Goal: Task Accomplishment & Management: Use online tool/utility

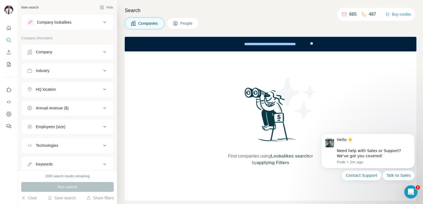
scroll to position [16, 0]
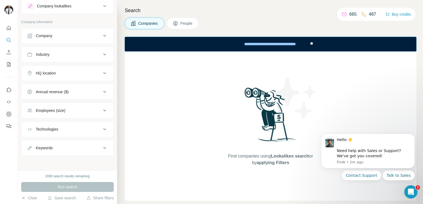
click at [64, 133] on button "Technologies" at bounding box center [67, 129] width 92 height 13
click at [61, 146] on input "text" at bounding box center [67, 143] width 81 height 10
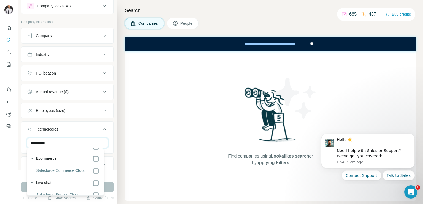
scroll to position [77, 0]
type input "**********"
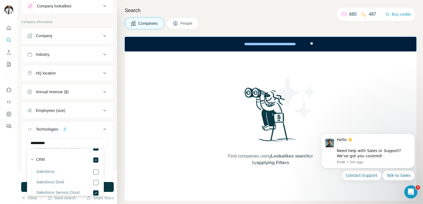
scroll to position [125, 0]
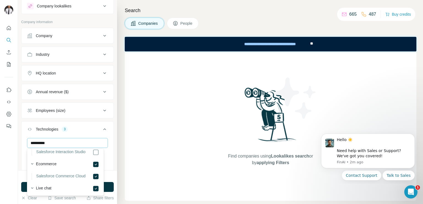
scroll to position [70, 0]
click at [101, 130] on icon at bounding box center [104, 129] width 7 height 7
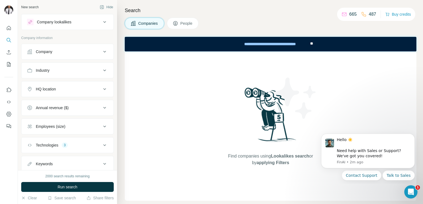
scroll to position [0, 0]
click at [78, 71] on div "Industry" at bounding box center [64, 71] width 74 height 6
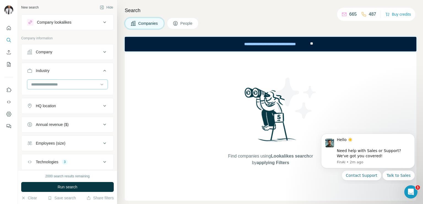
click at [52, 85] on input at bounding box center [65, 84] width 68 height 6
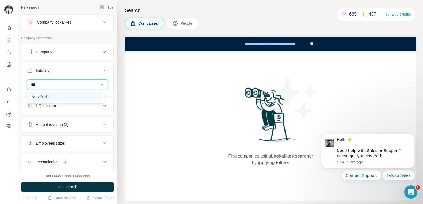
type input "***"
click at [46, 95] on p "Non Profit" at bounding box center [40, 97] width 17 height 6
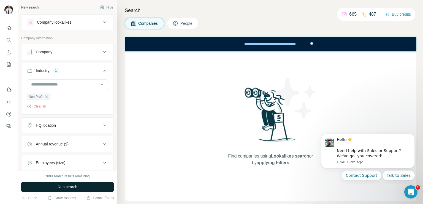
click at [67, 187] on span "Run search" at bounding box center [68, 187] width 20 height 6
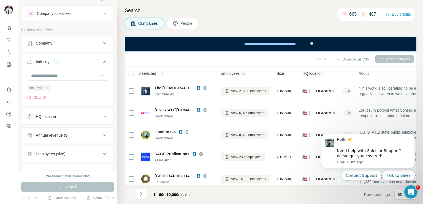
scroll to position [9, 0]
click at [51, 117] on div "HQ location" at bounding box center [46, 117] width 20 height 6
click at [57, 116] on div "HQ location" at bounding box center [64, 117] width 74 height 6
click at [59, 152] on div "Employees (size)" at bounding box center [50, 154] width 29 height 6
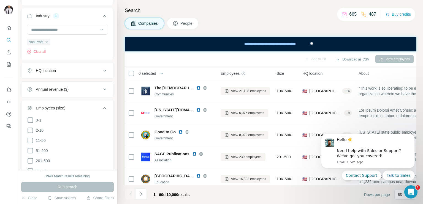
scroll to position [58, 0]
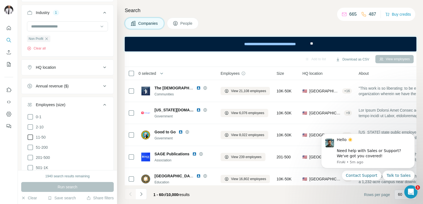
click at [29, 140] on icon at bounding box center [30, 137] width 7 height 7
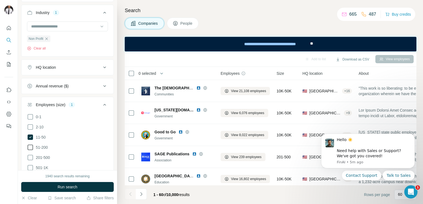
click at [31, 147] on icon at bounding box center [30, 147] width 7 height 7
click at [31, 156] on icon at bounding box center [30, 157] width 7 height 7
click at [71, 187] on span "Run search" at bounding box center [68, 187] width 20 height 6
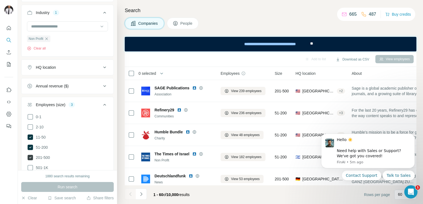
click at [30, 156] on icon at bounding box center [31, 158] width 6 height 6
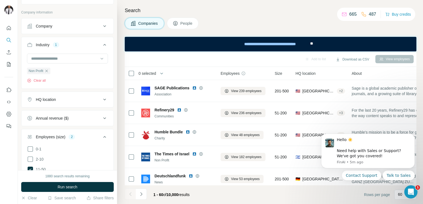
scroll to position [26, 0]
click at [74, 102] on div "HQ location" at bounding box center [64, 100] width 74 height 6
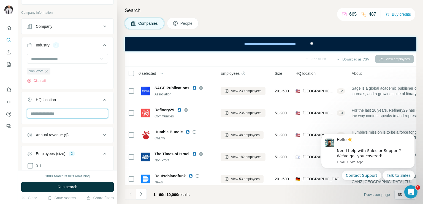
click at [63, 110] on input "text" at bounding box center [67, 114] width 81 height 10
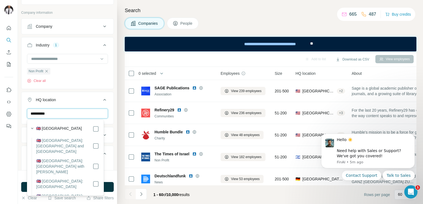
click at [63, 115] on input "**********" at bounding box center [67, 114] width 81 height 10
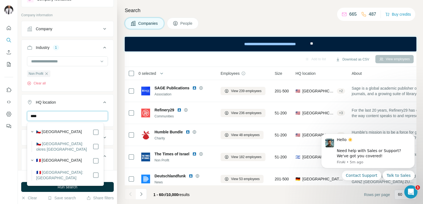
scroll to position [22, 0]
type input "*"
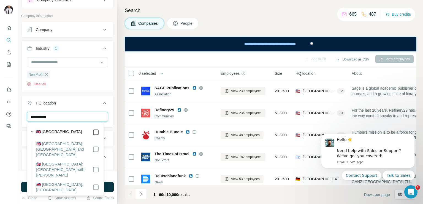
type input "**********"
click at [102, 102] on icon at bounding box center [104, 103] width 7 height 7
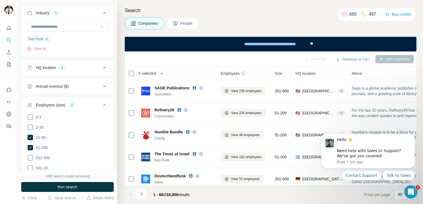
scroll to position [58, 0]
click at [67, 186] on span "Run search" at bounding box center [68, 187] width 20 height 6
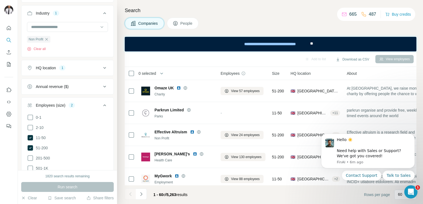
click at [183, 22] on span "People" at bounding box center [186, 24] width 13 height 6
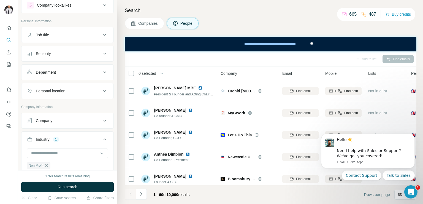
scroll to position [4, 0]
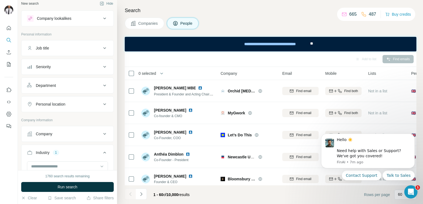
click at [66, 47] on div "Job title" at bounding box center [64, 48] width 74 height 6
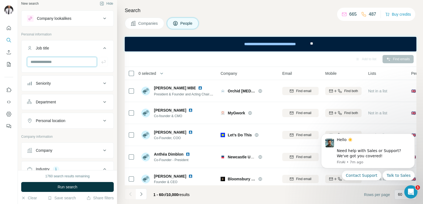
click at [55, 59] on input "text" at bounding box center [62, 62] width 70 height 10
click at [66, 61] on input "**********" at bounding box center [62, 62] width 70 height 10
type input "*"
type input "**********"
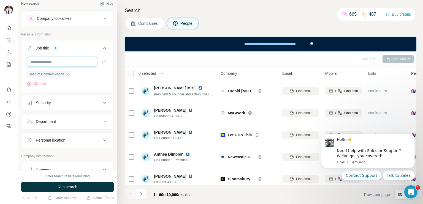
click at [63, 61] on input "text" at bounding box center [62, 62] width 70 height 10
type input "**********"
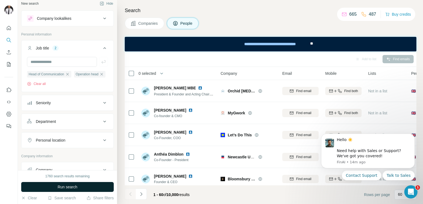
click at [60, 188] on span "Run search" at bounding box center [68, 187] width 20 height 6
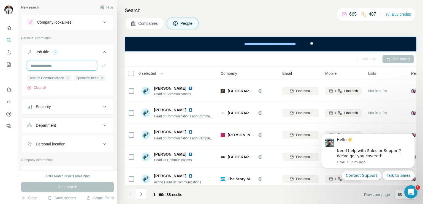
click at [67, 67] on input "text" at bounding box center [62, 66] width 70 height 10
type input "**********"
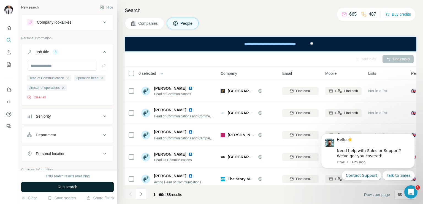
click at [66, 189] on span "Run search" at bounding box center [68, 187] width 20 height 6
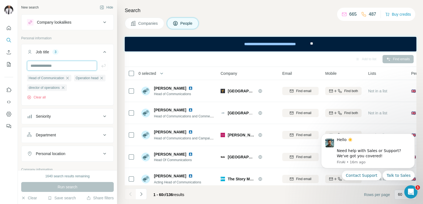
click at [54, 65] on input "text" at bounding box center [62, 66] width 70 height 10
drag, startPoint x: 48, startPoint y: 65, endPoint x: 29, endPoint y: 66, distance: 18.7
click at [29, 66] on input "**********" at bounding box center [62, 66] width 70 height 10
type input "**********"
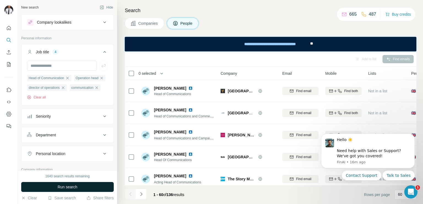
click at [65, 189] on span "Run search" at bounding box center [68, 187] width 20 height 6
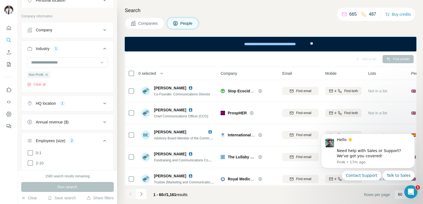
scroll to position [154, 0]
click at [101, 106] on icon at bounding box center [104, 103] width 7 height 7
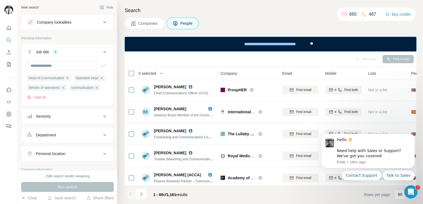
scroll to position [0, 0]
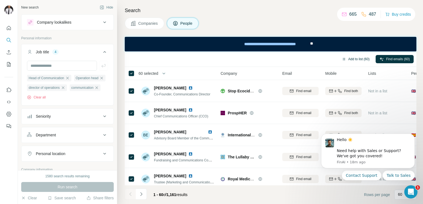
click at [362, 59] on button "Add to list (60)" at bounding box center [355, 59] width 35 height 8
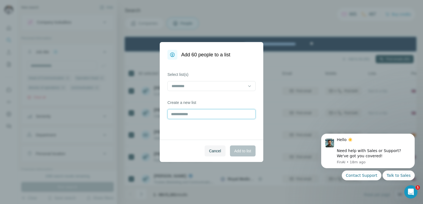
click at [192, 117] on input "text" at bounding box center [211, 114] width 88 height 10
type input "**********"
click at [250, 153] on span "Add to list" at bounding box center [242, 151] width 17 height 6
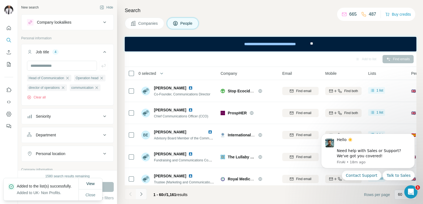
click at [142, 193] on icon "Navigate to next page" at bounding box center [141, 195] width 6 height 6
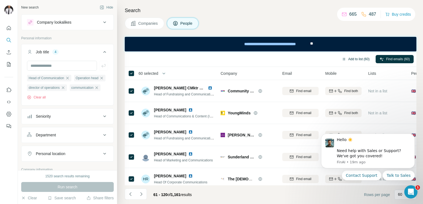
click at [351, 57] on button "Add to list (60)" at bounding box center [355, 59] width 35 height 8
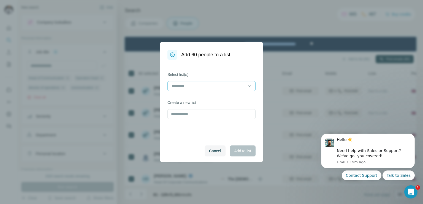
click at [208, 86] on input at bounding box center [208, 86] width 74 height 6
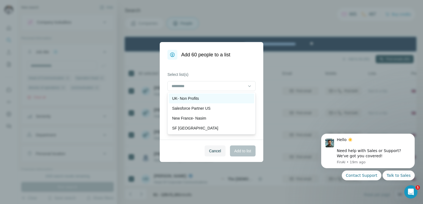
click at [193, 97] on p "UK- Non Profits" at bounding box center [185, 99] width 27 height 6
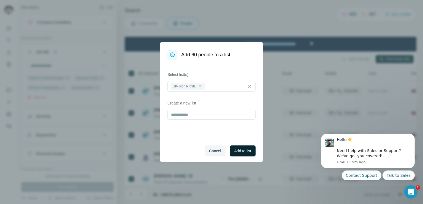
click at [240, 150] on span "Add to list" at bounding box center [242, 151] width 17 height 6
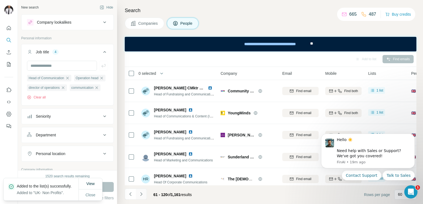
click at [141, 196] on icon "Navigate to next page" at bounding box center [141, 195] width 6 height 6
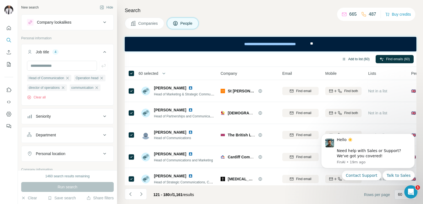
click at [352, 59] on button "Add to list (60)" at bounding box center [355, 59] width 35 height 8
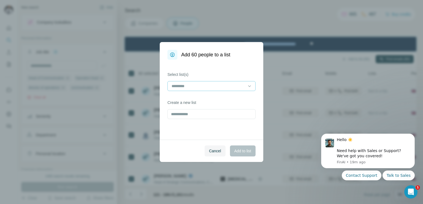
click at [235, 84] on input at bounding box center [208, 86] width 74 height 6
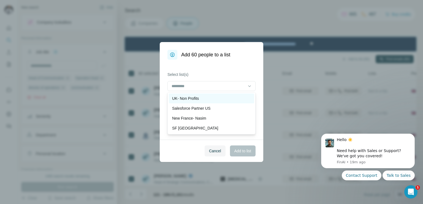
click at [198, 102] on div "UK- Non Profits" at bounding box center [211, 99] width 85 height 10
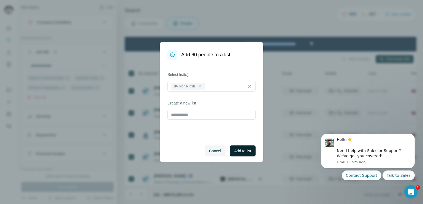
click at [242, 148] on span "Add to list" at bounding box center [242, 151] width 17 height 6
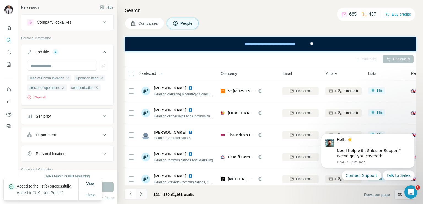
click at [142, 193] on icon "Navigate to next page" at bounding box center [141, 195] width 6 height 6
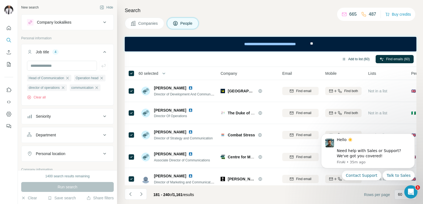
click at [357, 59] on button "Add to list (60)" at bounding box center [355, 59] width 35 height 8
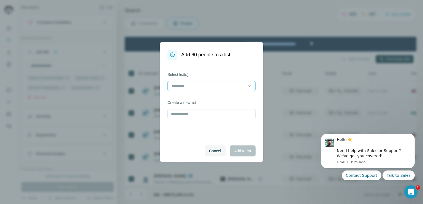
click at [233, 89] on div at bounding box center [208, 85] width 74 height 9
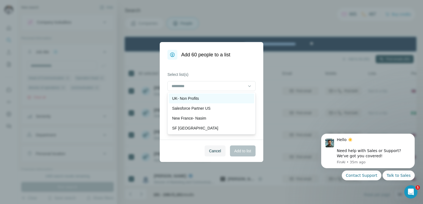
click at [199, 94] on div "UK- Non Profits" at bounding box center [211, 99] width 85 height 10
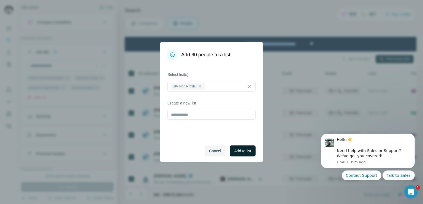
click at [238, 151] on span "Add to list" at bounding box center [242, 151] width 17 height 6
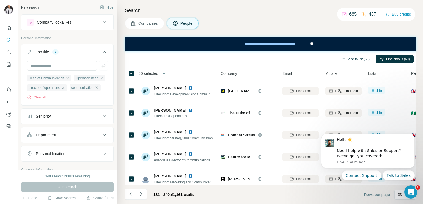
click at [356, 56] on button "Add to list (60)" at bounding box center [355, 59] width 35 height 8
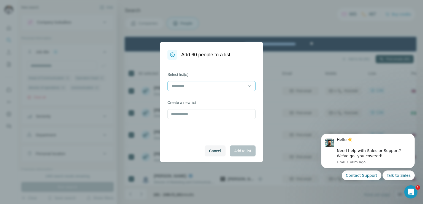
click at [233, 83] on input at bounding box center [208, 86] width 74 height 6
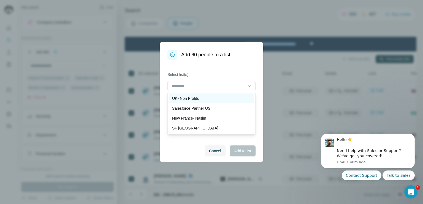
click at [198, 96] on p "UK- Non Profits" at bounding box center [185, 99] width 27 height 6
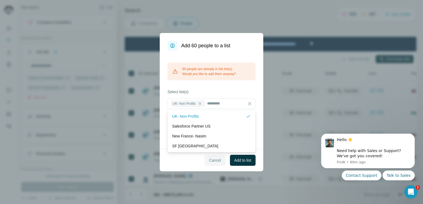
click at [215, 161] on span "Cancel" at bounding box center [215, 161] width 12 height 6
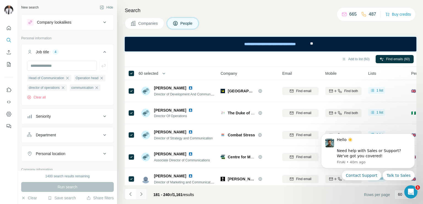
click at [142, 197] on button "Navigate to next page" at bounding box center [141, 194] width 11 height 11
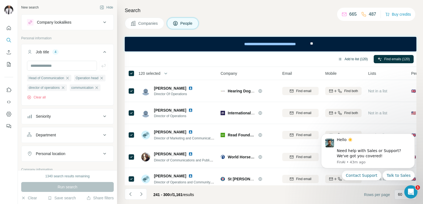
click at [362, 56] on button "Add to list (120)" at bounding box center [352, 59] width 37 height 8
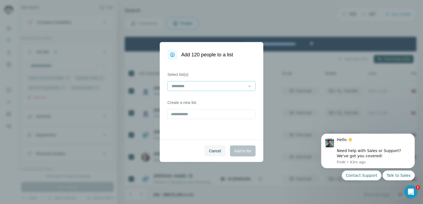
click at [214, 85] on input at bounding box center [208, 86] width 74 height 6
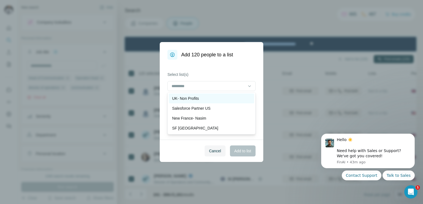
click at [185, 100] on p "UK- Non Profits" at bounding box center [185, 99] width 27 height 6
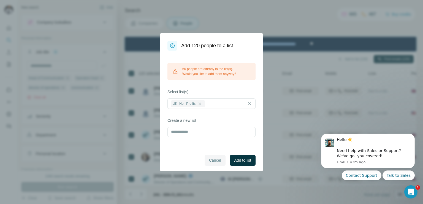
click at [212, 159] on span "Cancel" at bounding box center [215, 161] width 12 height 6
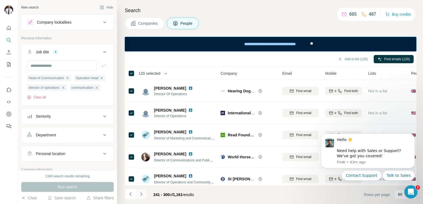
click at [142, 195] on icon "Navigate to next page" at bounding box center [141, 194] width 2 height 4
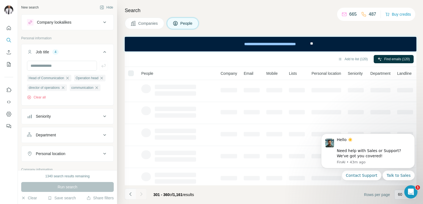
click at [130, 195] on icon "Navigate to previous page" at bounding box center [130, 194] width 2 height 4
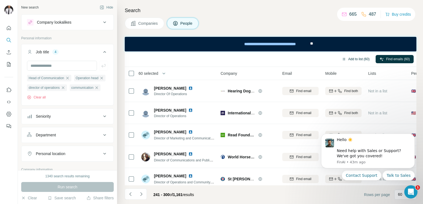
click at [357, 59] on button "Add to list (60)" at bounding box center [355, 59] width 35 height 8
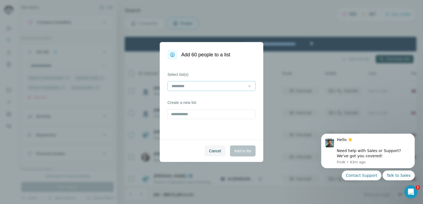
click at [206, 89] on input at bounding box center [208, 86] width 74 height 6
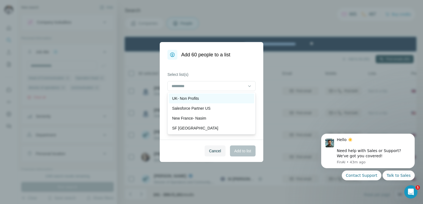
click at [186, 98] on p "UK- Non Profits" at bounding box center [185, 99] width 27 height 6
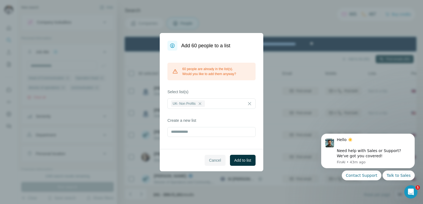
click at [214, 164] on button "Cancel" at bounding box center [214, 160] width 21 height 11
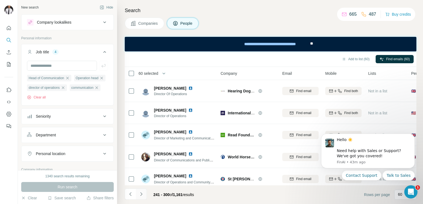
click at [139, 193] on icon "Navigate to next page" at bounding box center [141, 195] width 6 height 6
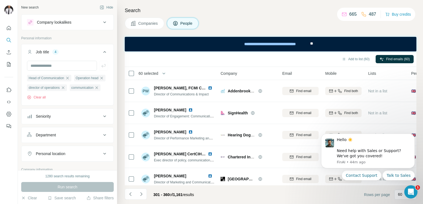
click at [153, 73] on span "60 selected" at bounding box center [148, 74] width 20 height 6
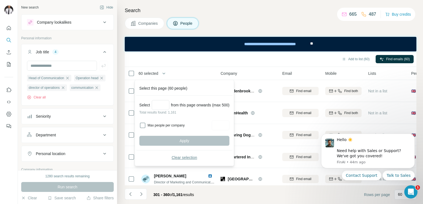
click at [190, 157] on span "Clear selection" at bounding box center [184, 158] width 26 height 6
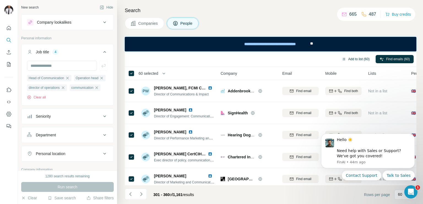
click at [353, 59] on button "Add to list (60)" at bounding box center [355, 59] width 35 height 8
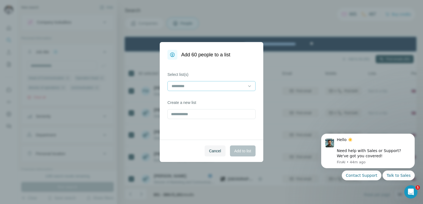
click at [190, 84] on input at bounding box center [208, 86] width 74 height 6
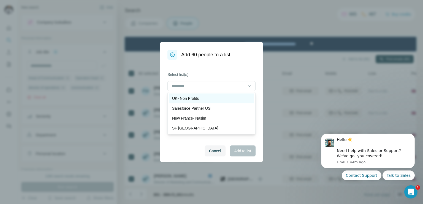
click at [178, 96] on p "UK- Non Profits" at bounding box center [185, 99] width 27 height 6
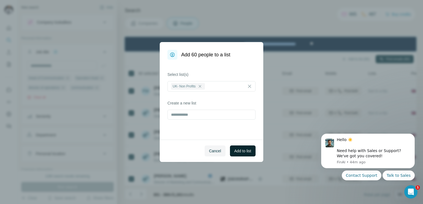
click at [237, 148] on button "Add to list" at bounding box center [243, 151] width 26 height 11
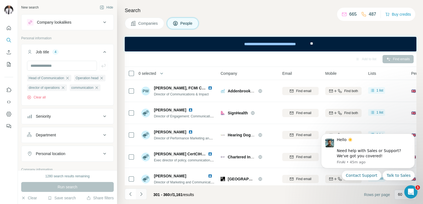
click at [143, 196] on icon "Navigate to next page" at bounding box center [141, 195] width 6 height 6
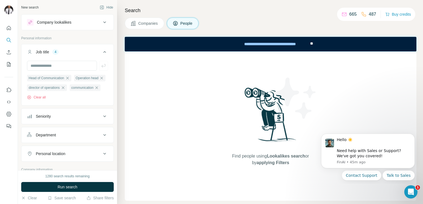
click at [168, 24] on button "People" at bounding box center [183, 24] width 32 height 12
click at [190, 31] on div "Search Companies People Find people using Lookalikes search or by applying Filt…" at bounding box center [270, 102] width 306 height 204
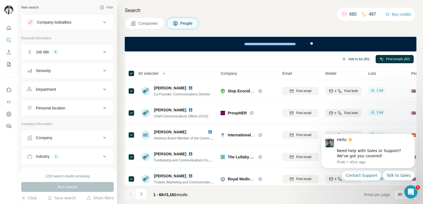
click at [361, 57] on button "Add to list (60)" at bounding box center [355, 59] width 35 height 8
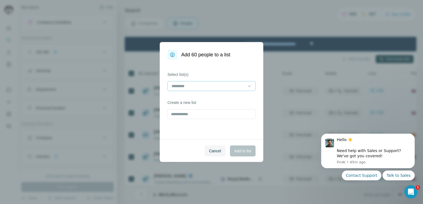
click at [217, 88] on input at bounding box center [208, 86] width 74 height 6
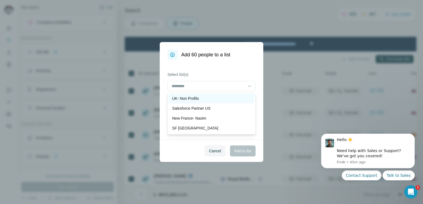
click at [180, 96] on p "UK- Non Profits" at bounding box center [185, 99] width 27 height 6
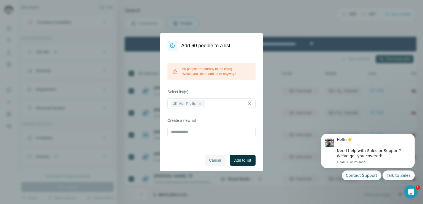
click at [213, 156] on button "Cancel" at bounding box center [214, 160] width 21 height 11
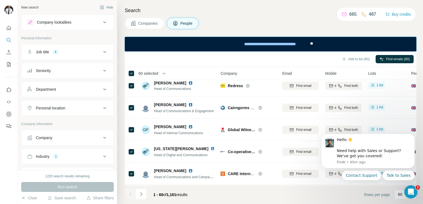
scroll to position [1218, 0]
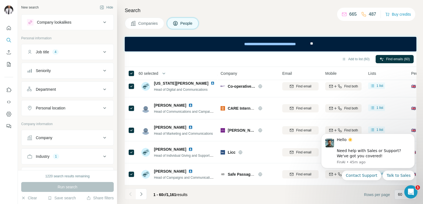
click at [152, 72] on span "60 selected" at bounding box center [148, 74] width 20 height 6
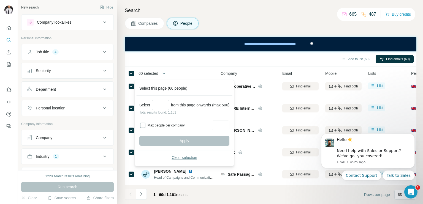
click at [188, 156] on span "Clear selection" at bounding box center [184, 158] width 26 height 6
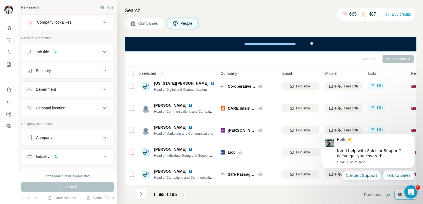
click at [401, 195] on p "60" at bounding box center [400, 195] width 4 height 6
click at [412, 136] on icon "Dismiss notification" at bounding box center [412, 135] width 3 height 3
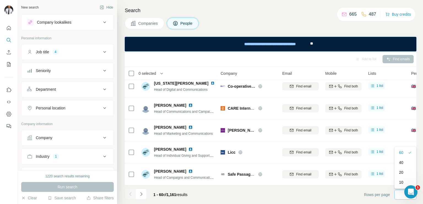
click at [422, 119] on div "Search Companies People Add to list Find emails 0 selected People Company Email…" at bounding box center [270, 102] width 306 height 204
click at [142, 193] on icon "Navigate to next page" at bounding box center [141, 195] width 6 height 6
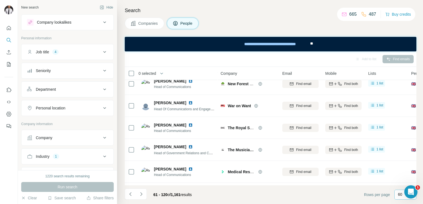
scroll to position [1218, 0]
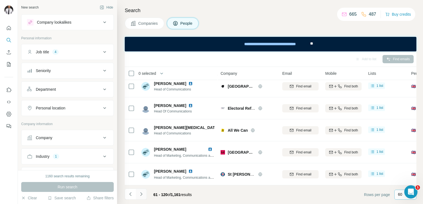
click at [141, 195] on icon "Navigate to next page" at bounding box center [141, 194] width 2 height 4
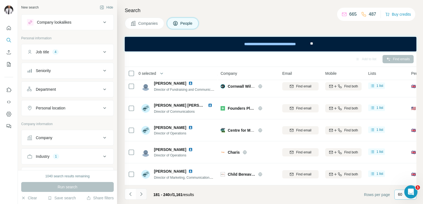
click at [141, 195] on icon "Navigate to next page" at bounding box center [141, 194] width 2 height 4
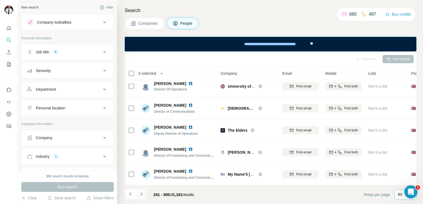
click at [141, 195] on icon "Navigate to next page" at bounding box center [141, 194] width 2 height 4
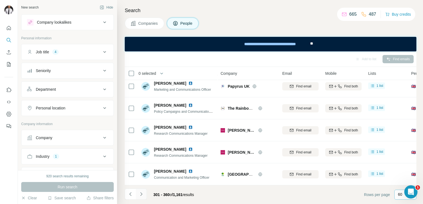
click at [143, 197] on icon "Navigate to next page" at bounding box center [141, 195] width 6 height 6
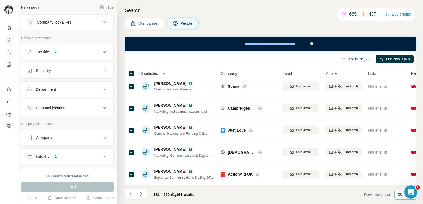
click at [359, 61] on button "Add to list (60)" at bounding box center [355, 59] width 35 height 8
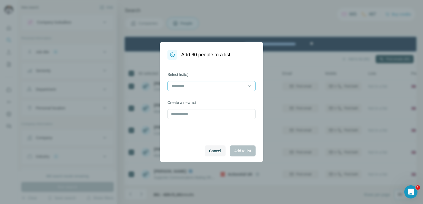
click at [218, 85] on input at bounding box center [208, 86] width 74 height 6
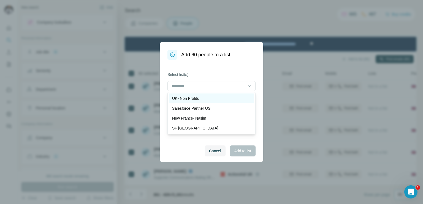
click at [200, 101] on div "UK- Non Profits" at bounding box center [211, 99] width 79 height 6
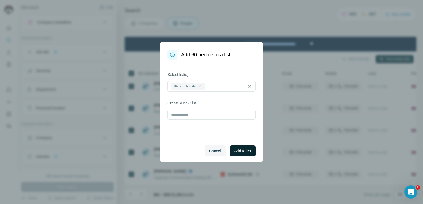
click at [245, 149] on span "Add to list" at bounding box center [242, 151] width 17 height 6
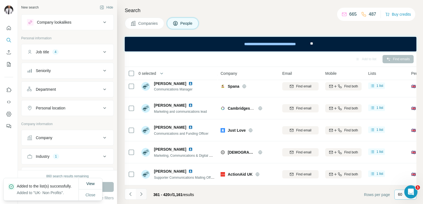
click at [142, 194] on icon "Navigate to next page" at bounding box center [141, 195] width 6 height 6
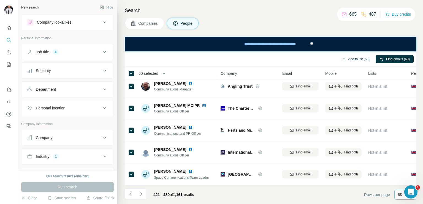
click at [362, 55] on button "Add to list (60)" at bounding box center [355, 59] width 35 height 8
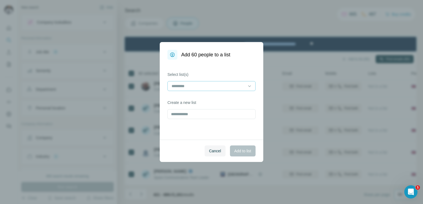
click at [207, 82] on div at bounding box center [208, 85] width 74 height 9
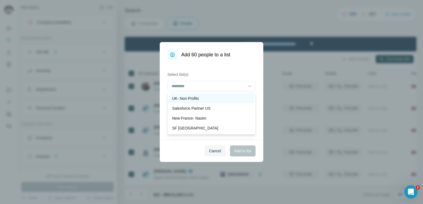
click at [200, 96] on div "UK- Non Profits" at bounding box center [211, 99] width 79 height 6
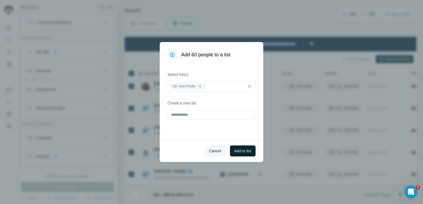
click at [236, 147] on button "Add to list" at bounding box center [243, 151] width 26 height 11
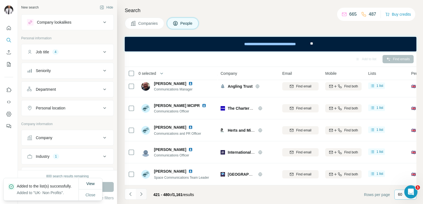
click at [141, 193] on icon "Navigate to next page" at bounding box center [141, 195] width 6 height 6
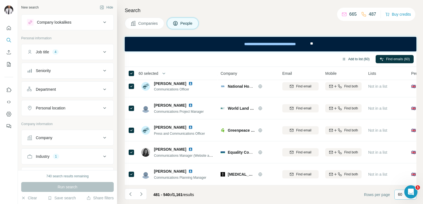
click at [358, 61] on button "Add to list (60)" at bounding box center [355, 59] width 35 height 8
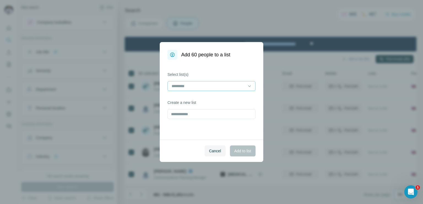
click at [219, 84] on input at bounding box center [208, 86] width 74 height 6
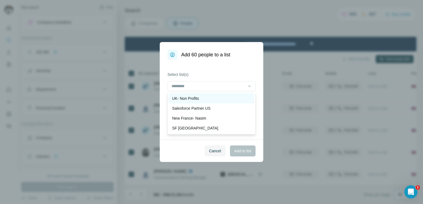
click at [192, 97] on p "UK- Non Profits" at bounding box center [185, 99] width 27 height 6
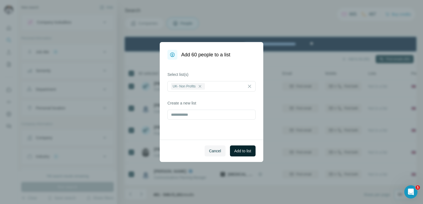
click at [244, 150] on span "Add to list" at bounding box center [242, 151] width 17 height 6
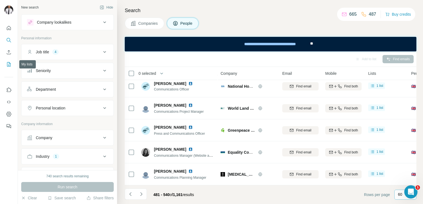
click at [8, 66] on icon "My lists" at bounding box center [9, 65] width 6 height 6
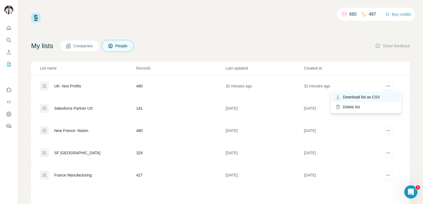
click at [365, 95] on span "Download list as CSV" at bounding box center [361, 97] width 37 height 6
